Goal: Find contact information: Find contact information

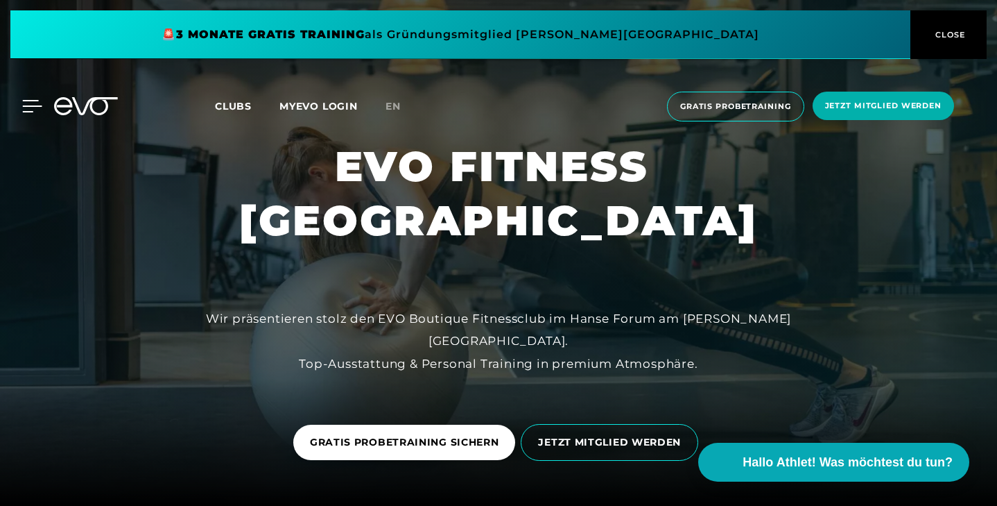
click at [32, 109] on icon at bounding box center [32, 106] width 20 height 12
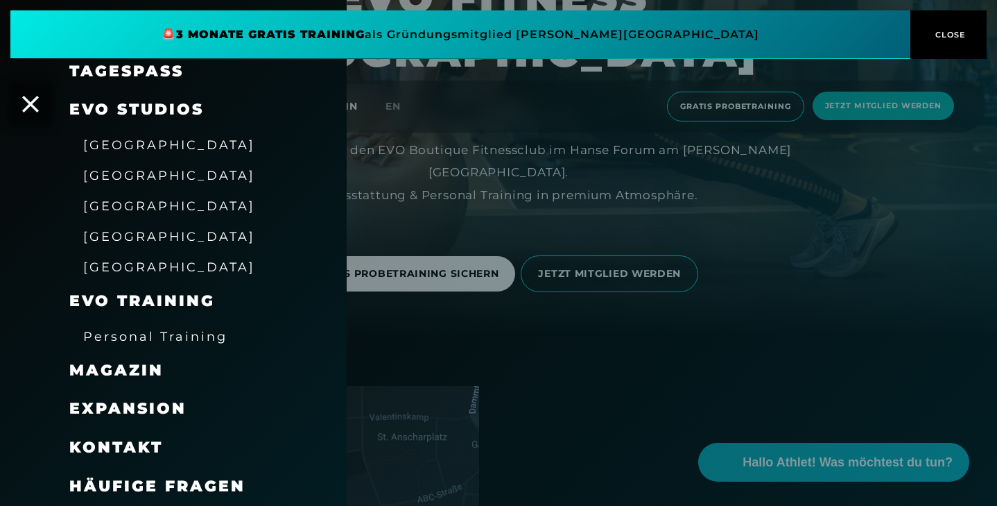
scroll to position [184, 0]
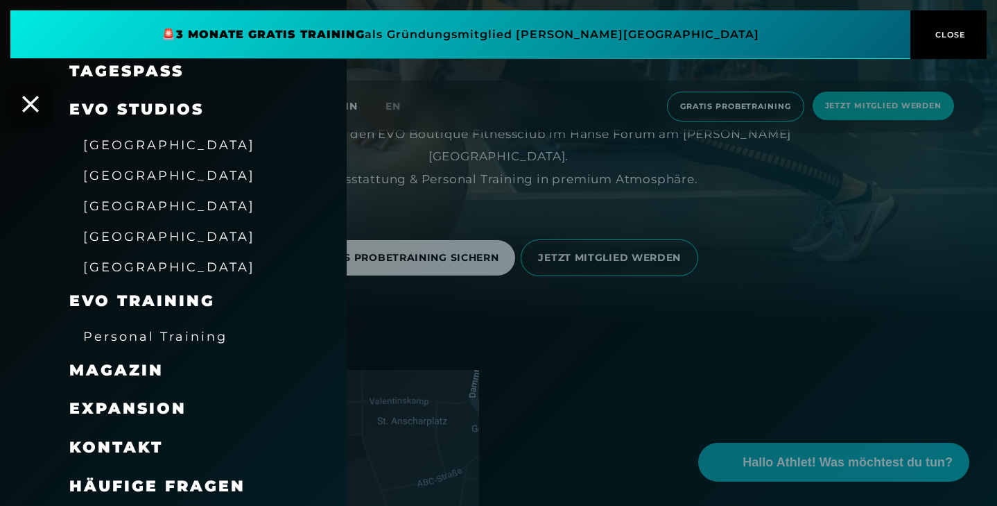
click at [109, 445] on span "Kontakt" at bounding box center [116, 447] width 94 height 19
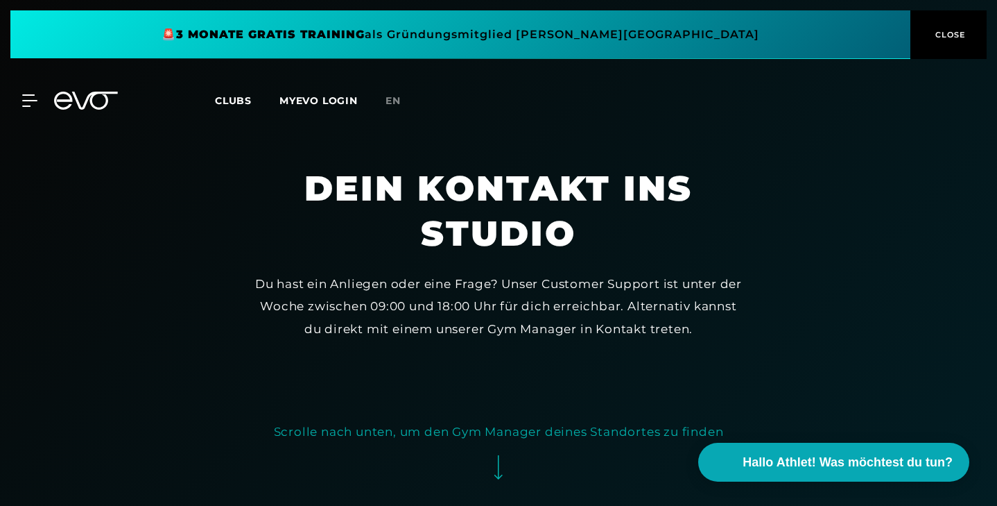
click at [24, 107] on div "MyEVO Login Über EVO Mitgliedschaften Probetraining TAGESPASS EVO Studios [GEOG…" at bounding box center [499, 100] width 992 height 40
click at [34, 107] on div "MyEVO Login Über EVO Mitgliedschaften Probetraining TAGESPASS EVO Studios [GEOG…" at bounding box center [499, 100] width 992 height 40
click at [31, 102] on icon at bounding box center [32, 100] width 20 height 12
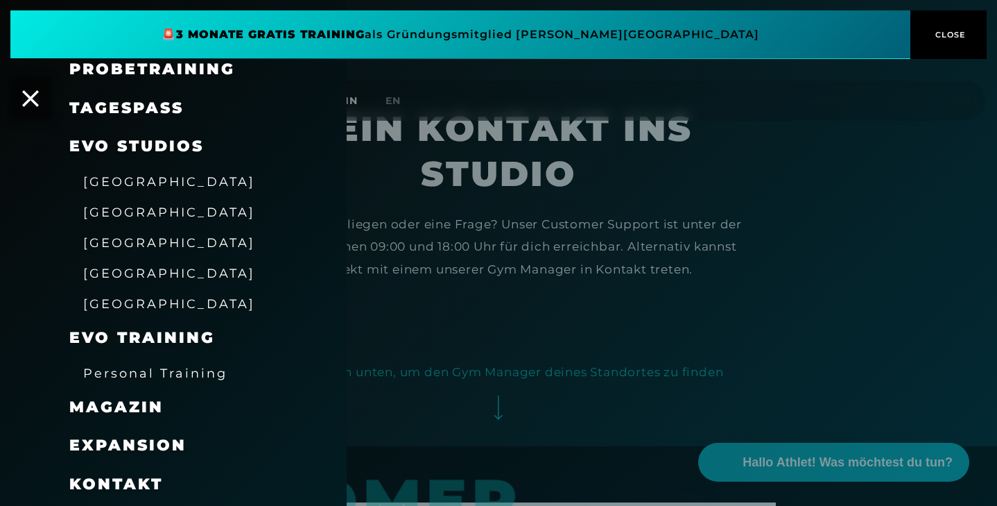
scroll to position [128, 0]
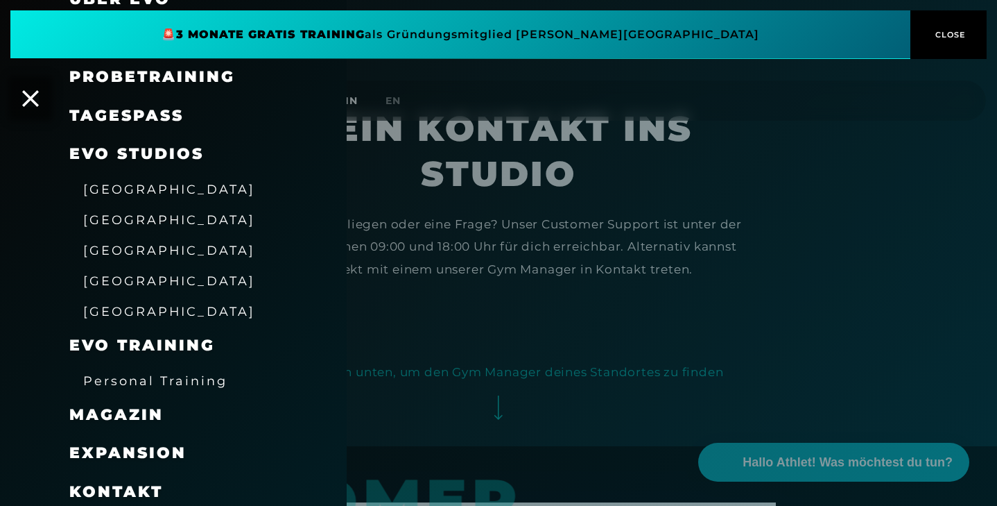
click at [495, 317] on div at bounding box center [498, 253] width 997 height 506
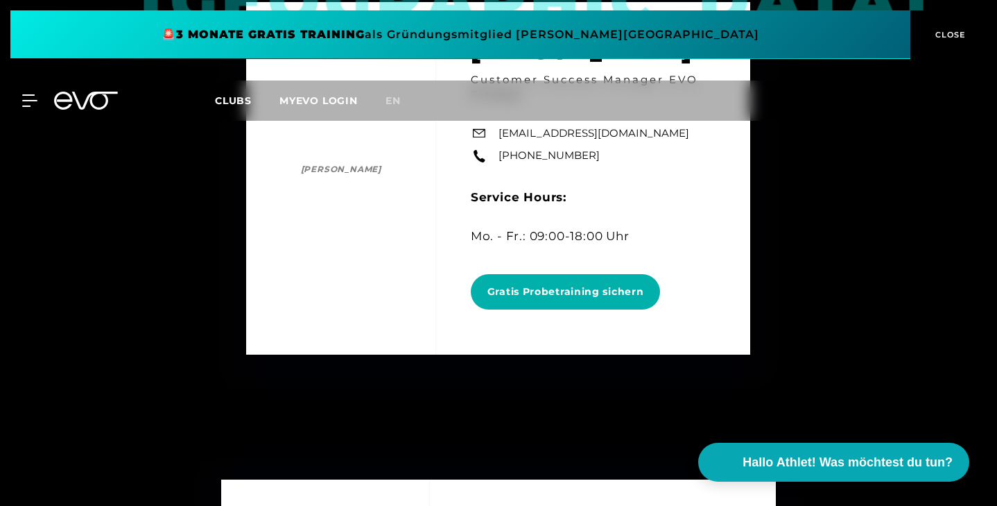
scroll to position [2260, 0]
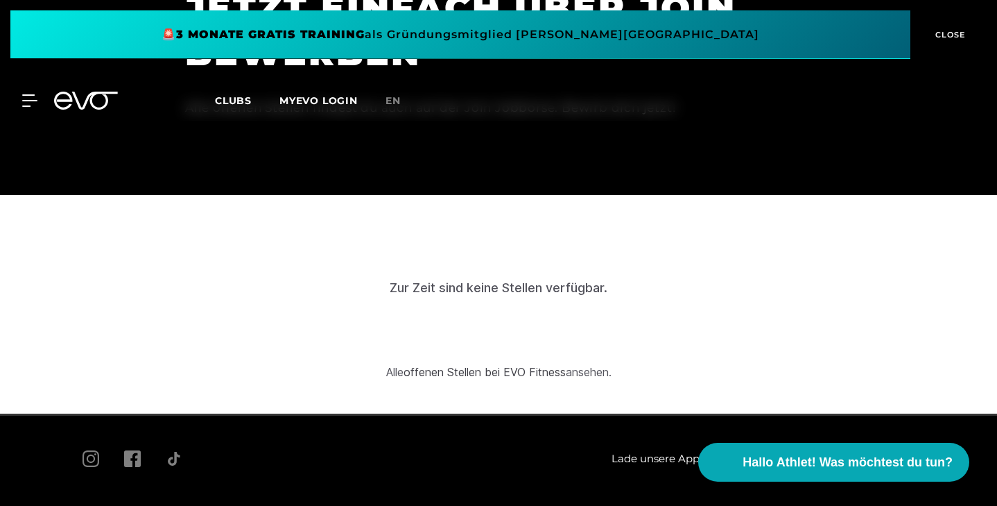
scroll to position [4029, 0]
